Goal: Information Seeking & Learning: Learn about a topic

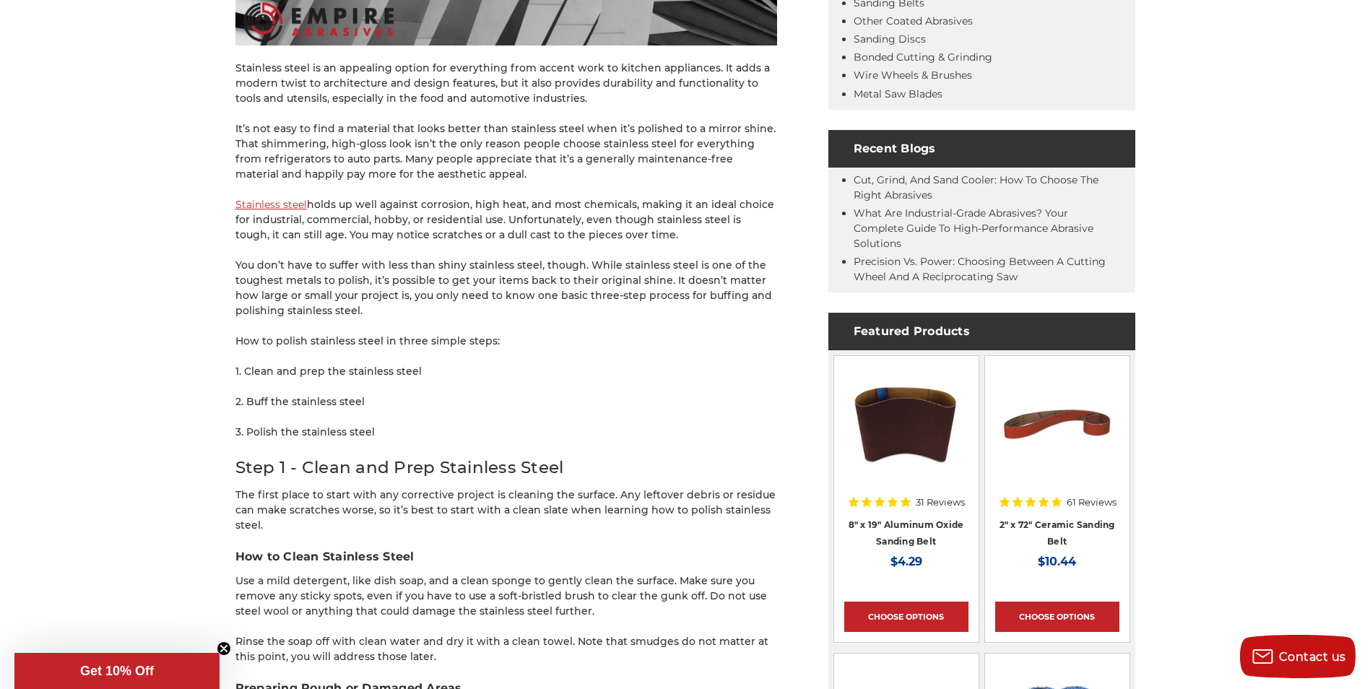
scroll to position [650, 0]
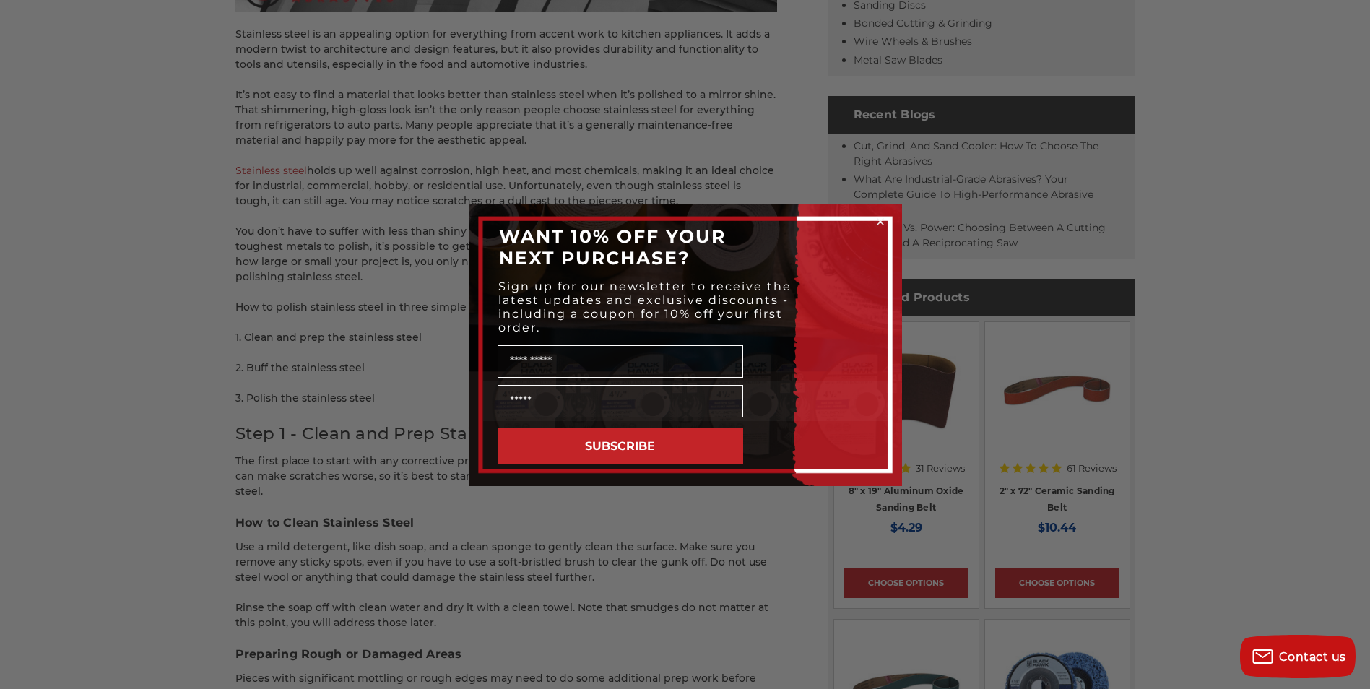
click at [881, 221] on icon "Close dialog" at bounding box center [881, 222] width 6 height 6
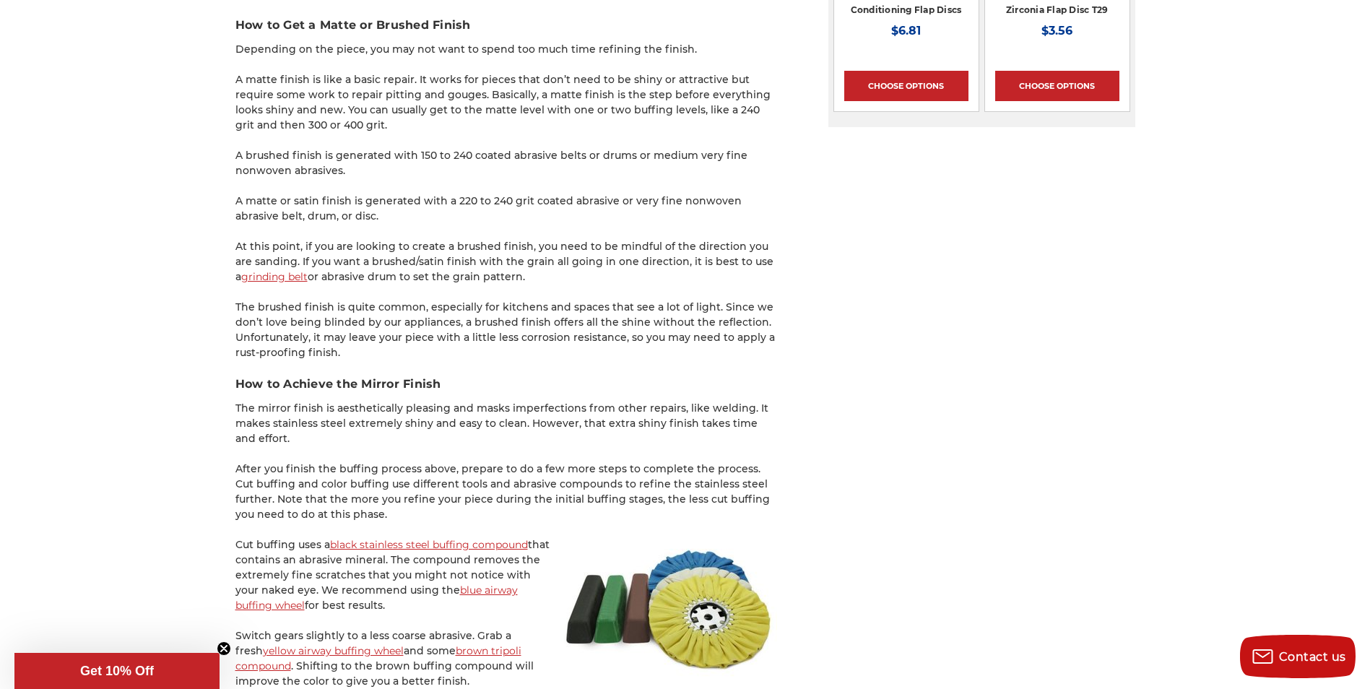
scroll to position [2167, 0]
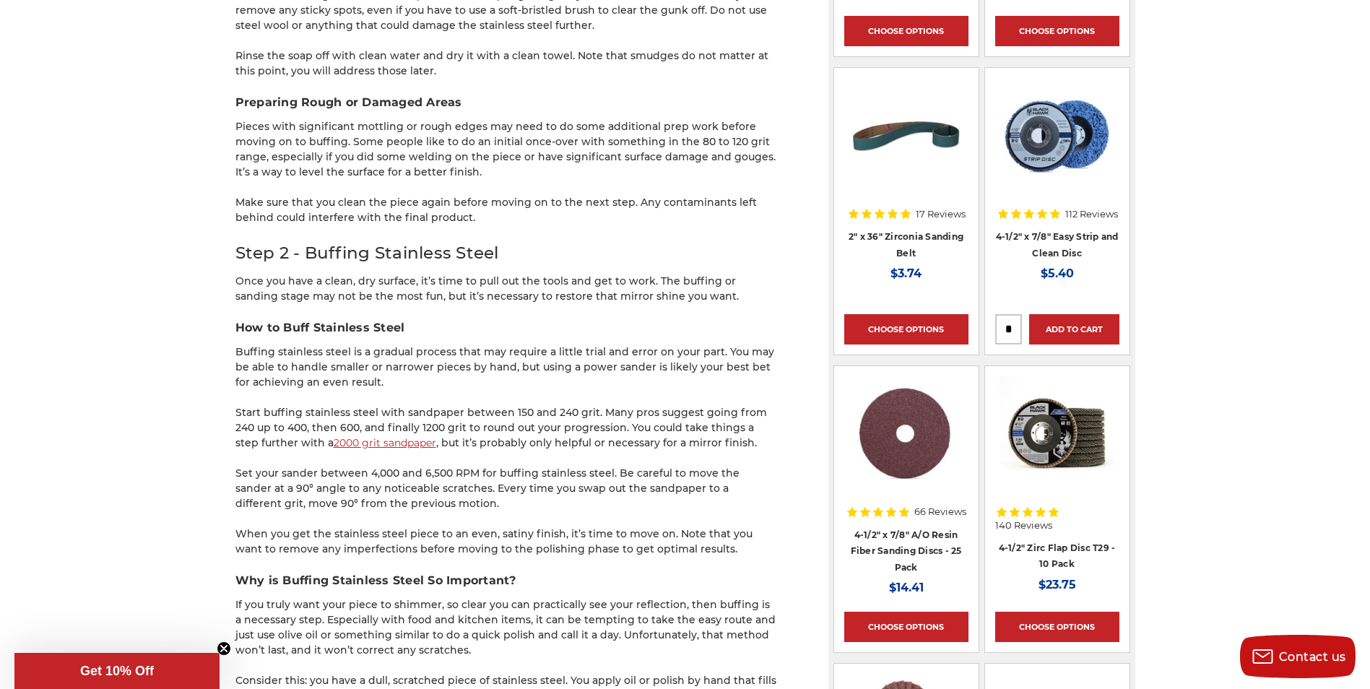
scroll to position [1228, 0]
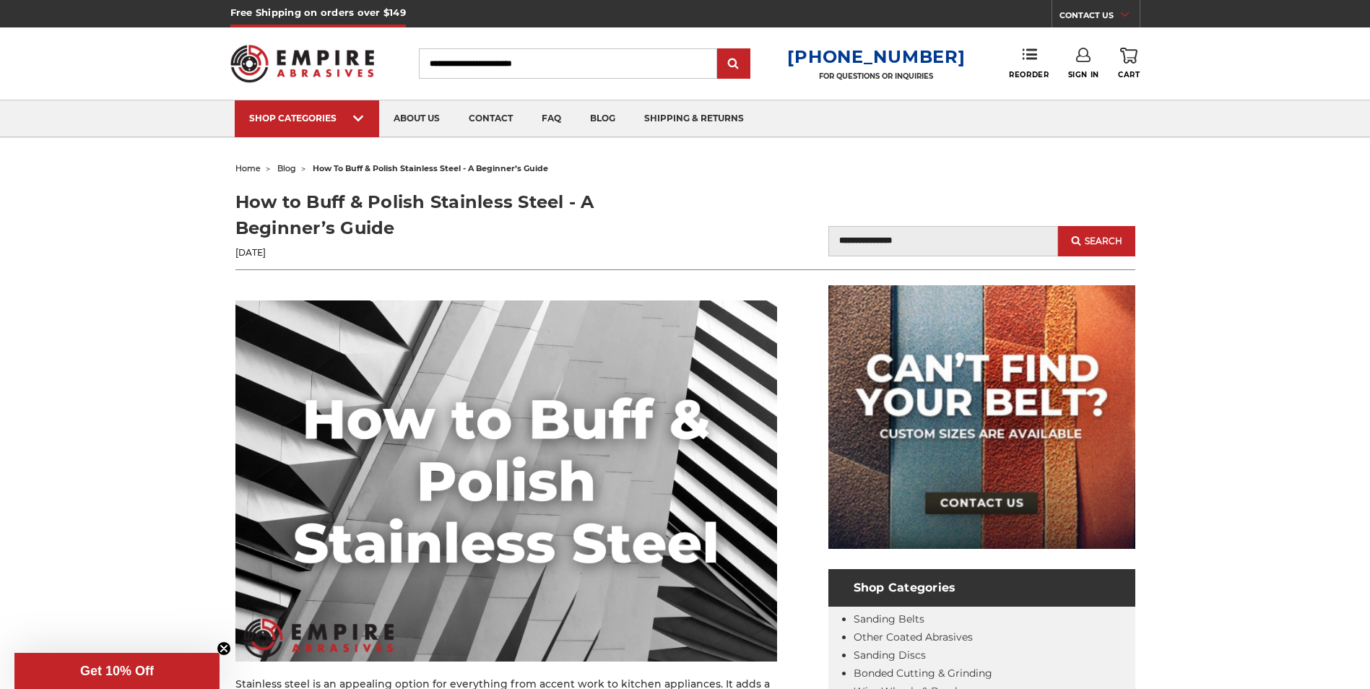
scroll to position [61, 0]
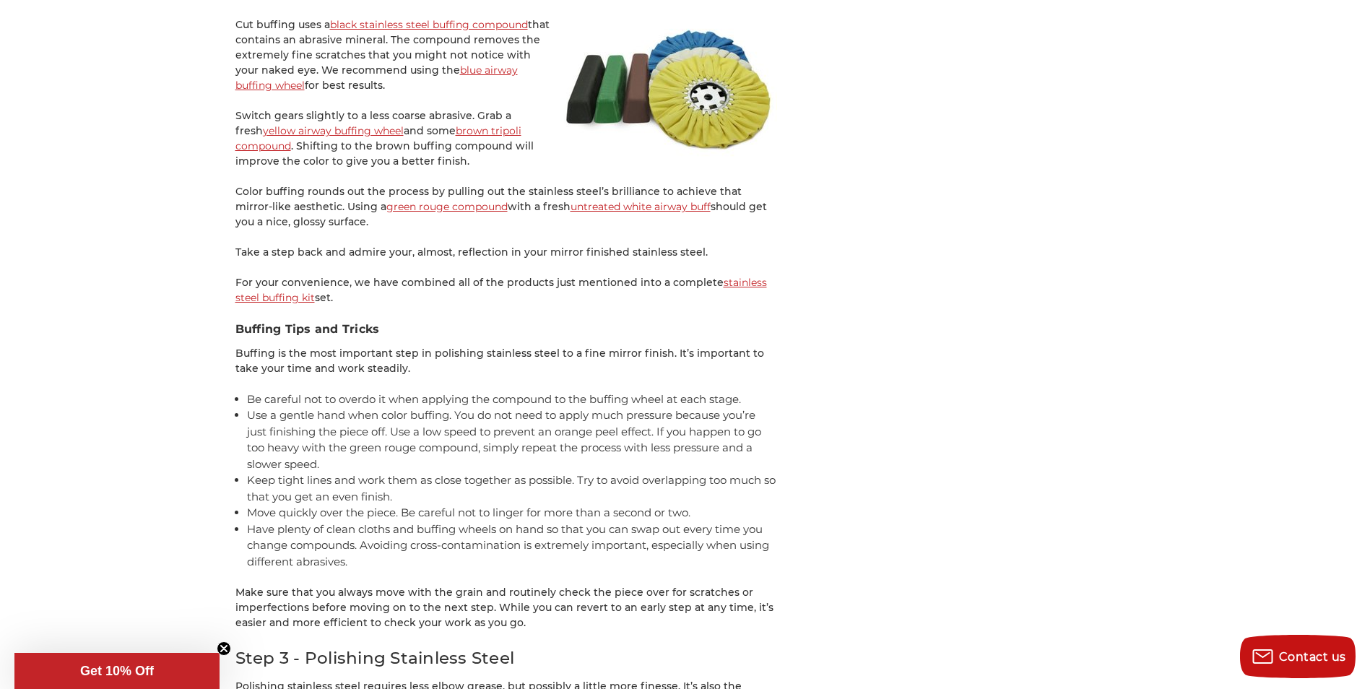
drag, startPoint x: 220, startPoint y: 412, endPoint x: 220, endPoint y: 447, distance: 34.7
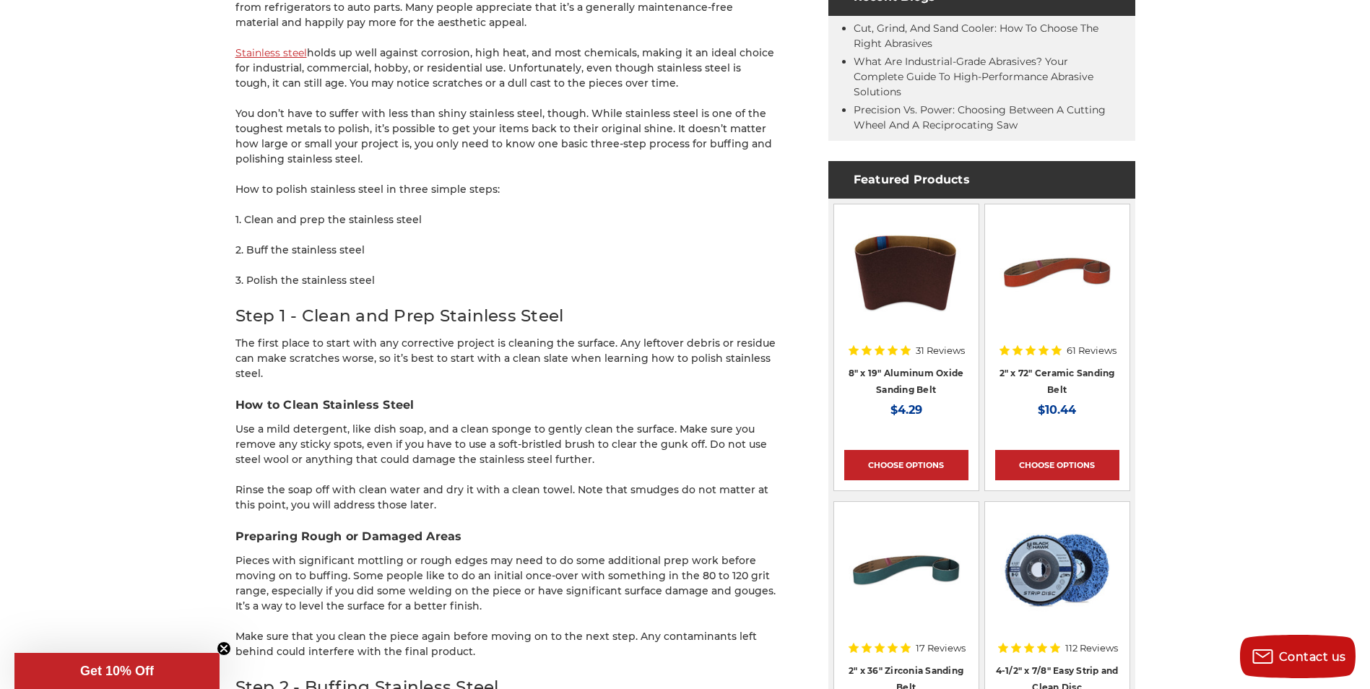
scroll to position [551, 0]
